Goal: Communication & Community: Answer question/provide support

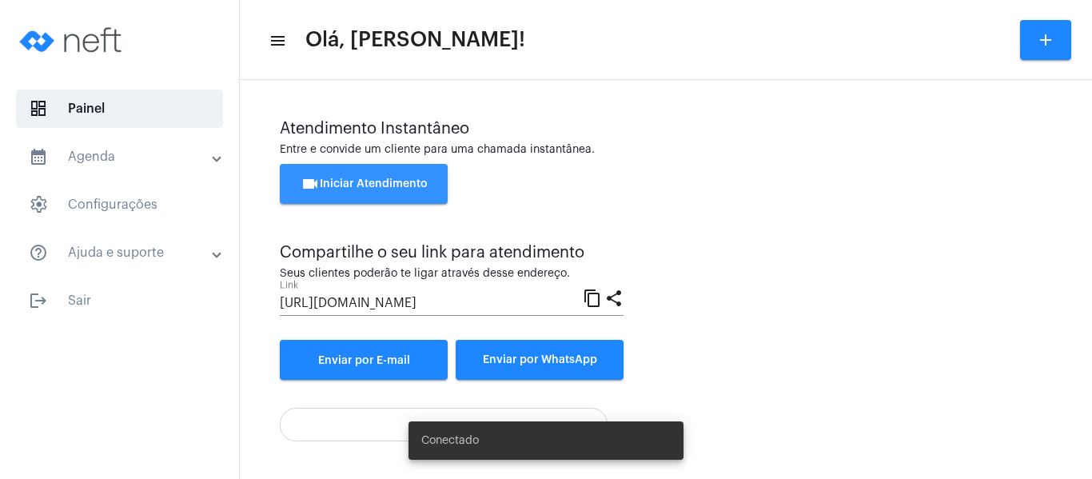
click at [389, 177] on button "videocam Iniciar Atendimento" at bounding box center [364, 184] width 168 height 40
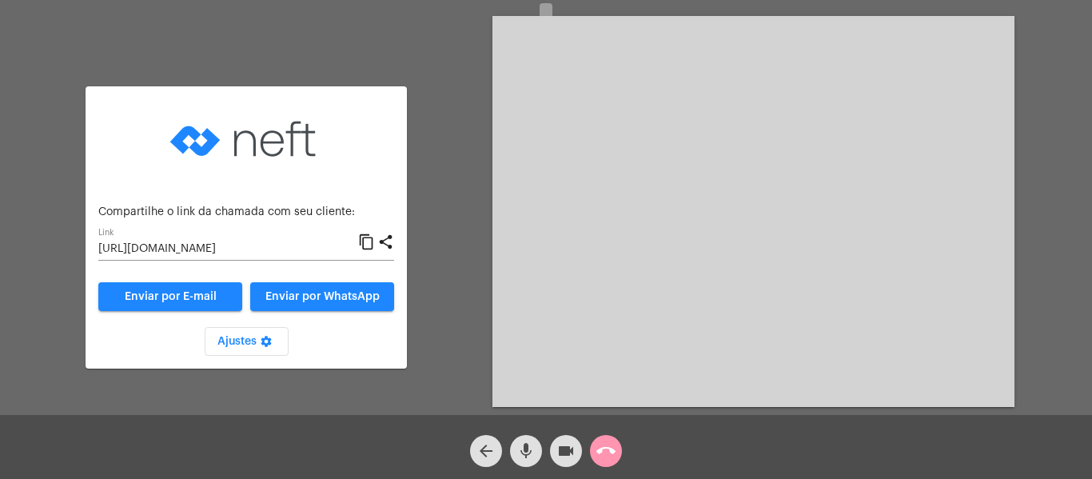
click at [365, 240] on mat-icon "content_copy" at bounding box center [366, 242] width 17 height 19
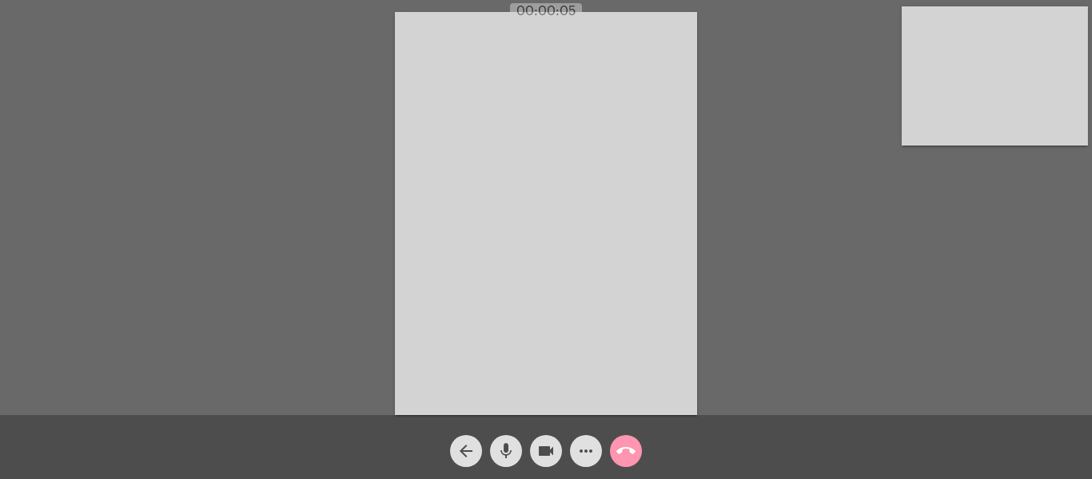
click at [927, 27] on video at bounding box center [995, 75] width 186 height 139
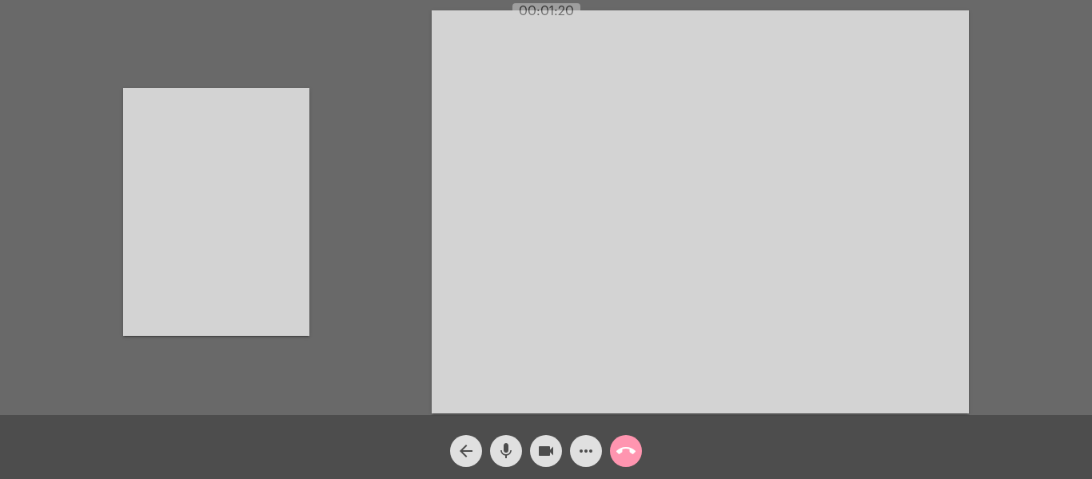
click at [948, 274] on video at bounding box center [700, 211] width 537 height 403
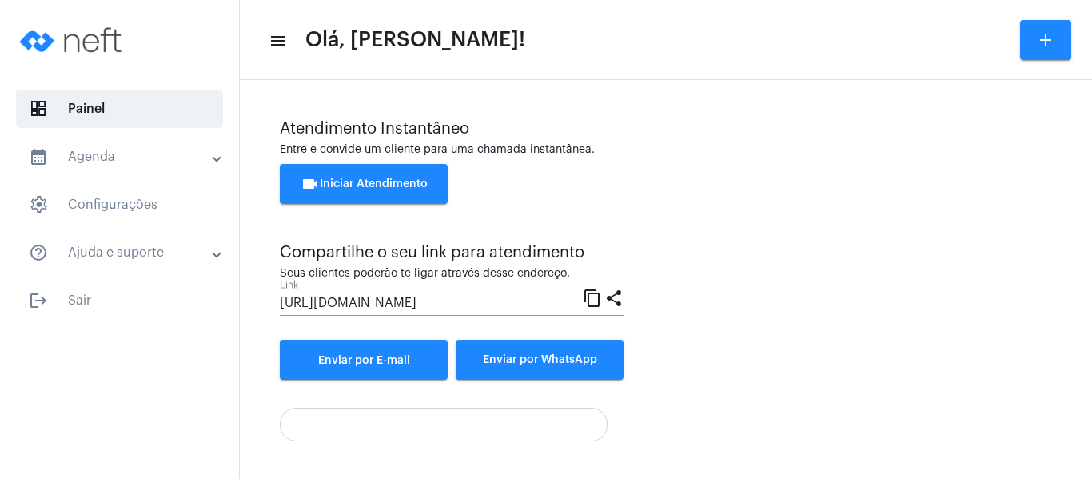
click at [381, 184] on span "videocam Iniciar Atendimento" at bounding box center [364, 183] width 127 height 11
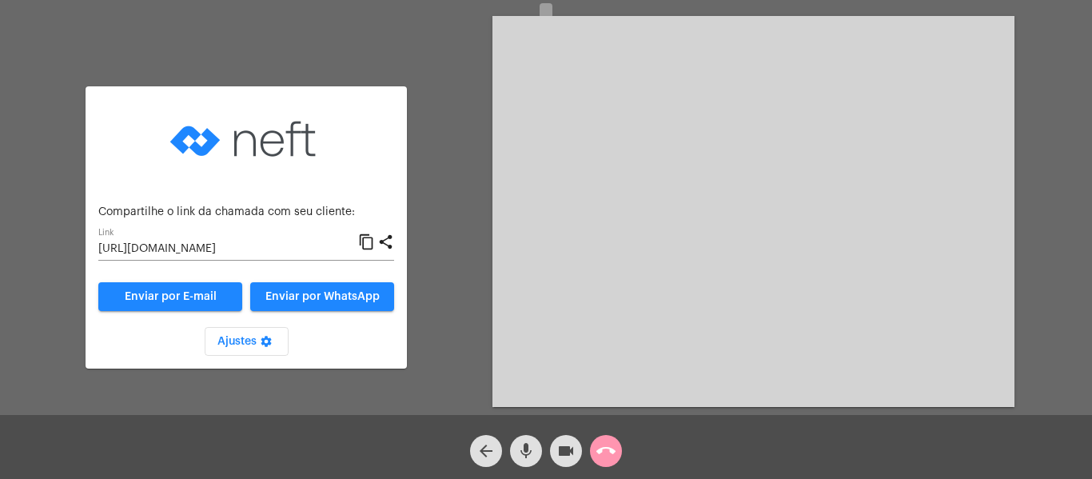
click at [369, 235] on mat-icon "content_copy" at bounding box center [366, 242] width 17 height 19
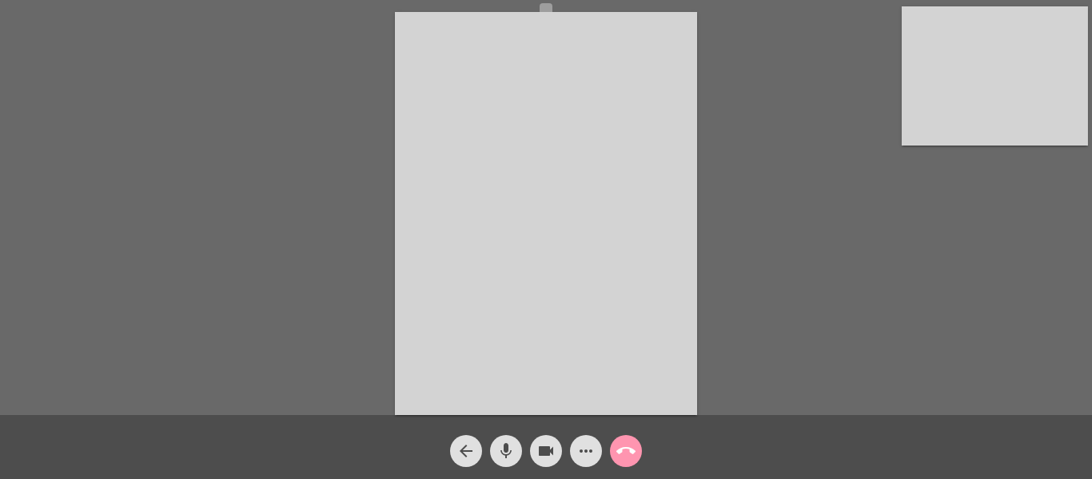
click at [962, 107] on video at bounding box center [995, 75] width 186 height 139
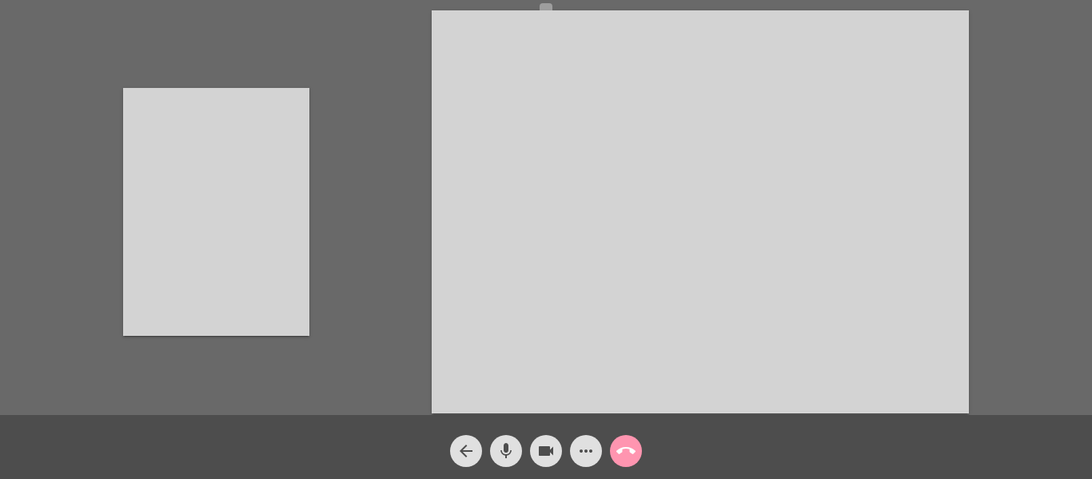
click at [816, 134] on video at bounding box center [700, 211] width 537 height 403
